Goal: Task Accomplishment & Management: Complete application form

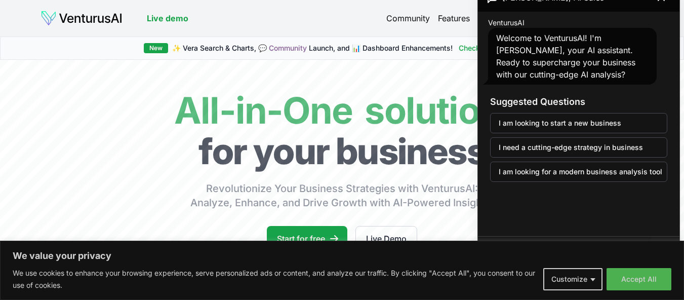
scroll to position [51, 0]
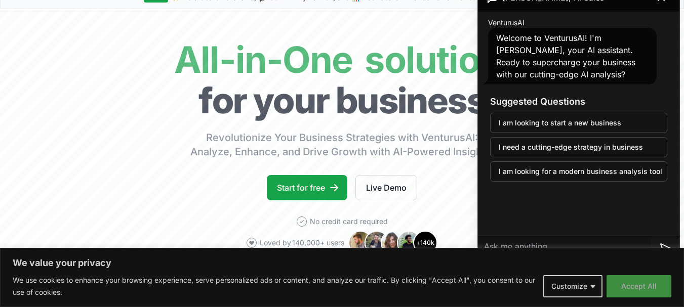
click at [651, 288] on button "Accept All" at bounding box center [638, 286] width 65 height 22
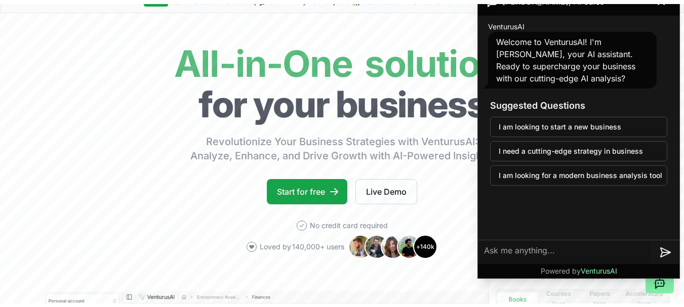
scroll to position [0, 0]
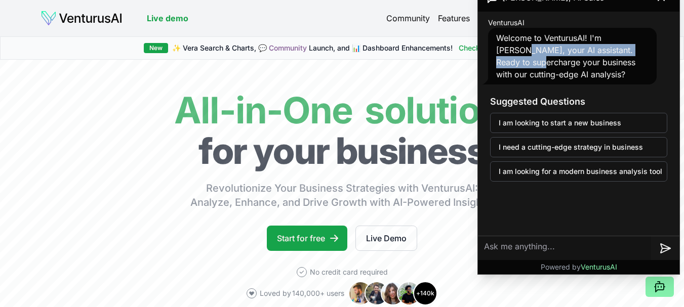
drag, startPoint x: 638, startPoint y: 17, endPoint x: 644, endPoint y: 55, distance: 38.9
click at [644, 55] on div "VenturusAI Welcome to VenturusAI! I'm Andrew, your AI assistant. Ready to super…" at bounding box center [578, 51] width 193 height 71
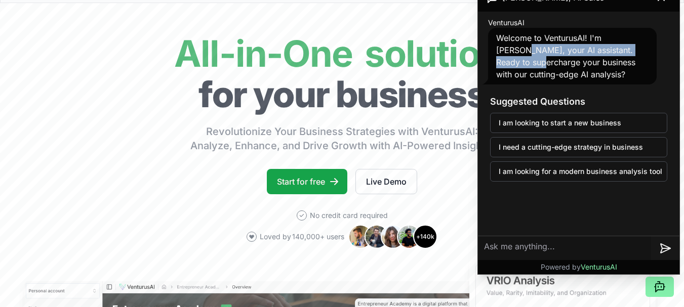
scroll to position [101, 0]
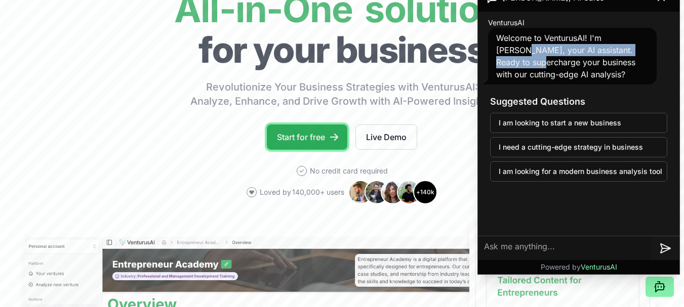
click at [294, 135] on link "Start for free" at bounding box center [307, 136] width 80 height 25
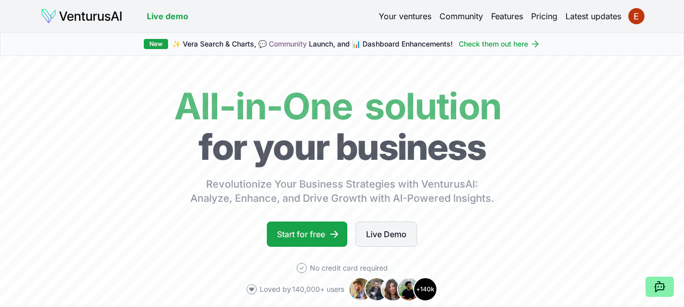
scroll to position [51, 0]
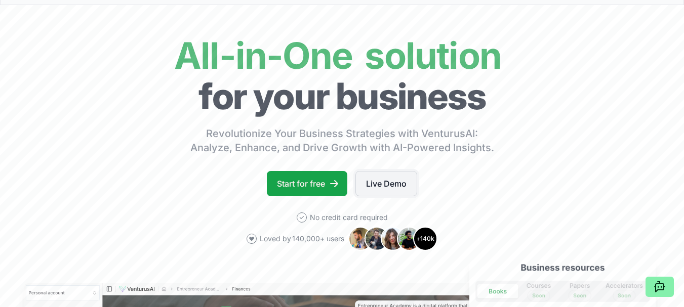
click at [374, 185] on link "Live Demo" at bounding box center [386, 183] width 62 height 25
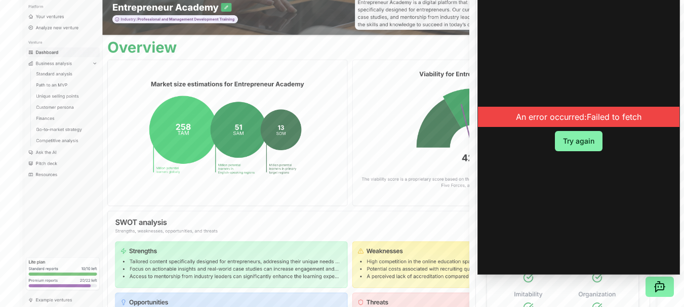
scroll to position [304, 0]
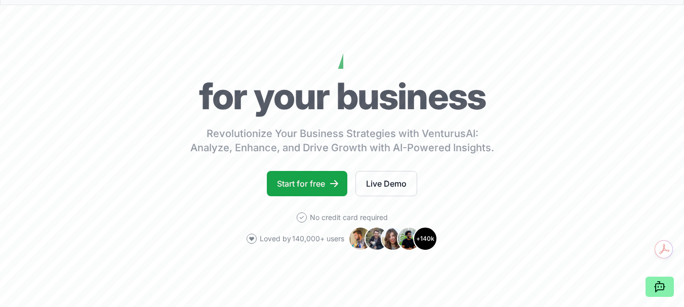
scroll to position [101, 0]
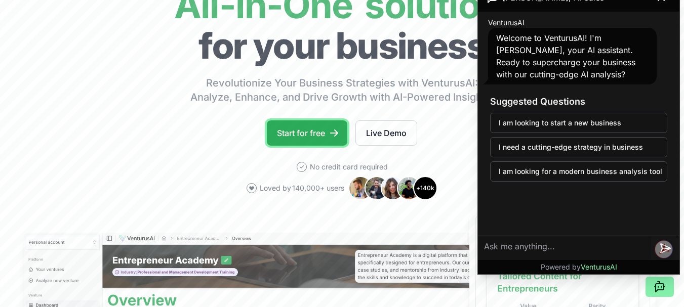
click at [313, 132] on link "Start for free" at bounding box center [307, 132] width 80 height 25
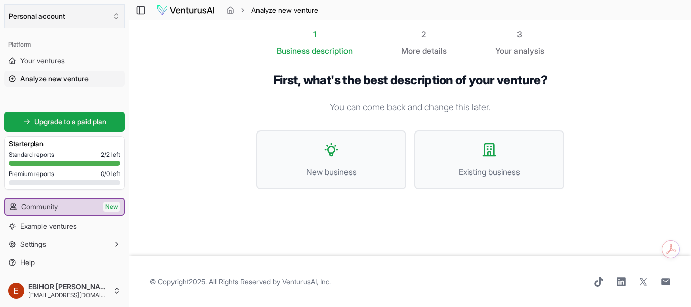
click at [87, 15] on button "Personal account" at bounding box center [64, 16] width 121 height 24
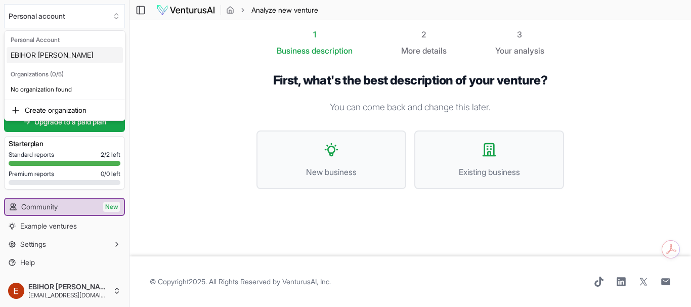
click at [75, 56] on div "EBIHOR [PERSON_NAME]" at bounding box center [65, 55] width 116 height 16
